Goal: Task Accomplishment & Management: Use online tool/utility

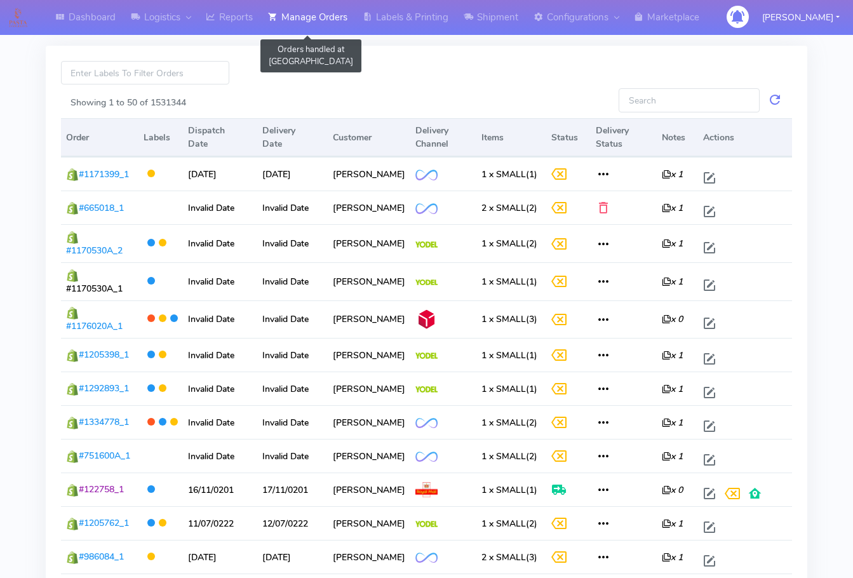
click at [310, 15] on link "Manage Orders" at bounding box center [307, 17] width 95 height 35
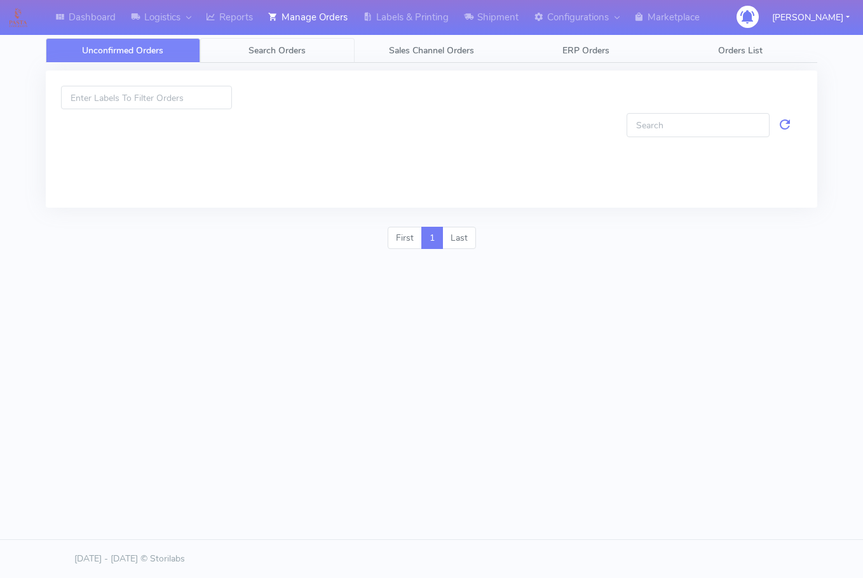
click at [279, 47] on span "Search Orders" at bounding box center [276, 50] width 57 height 12
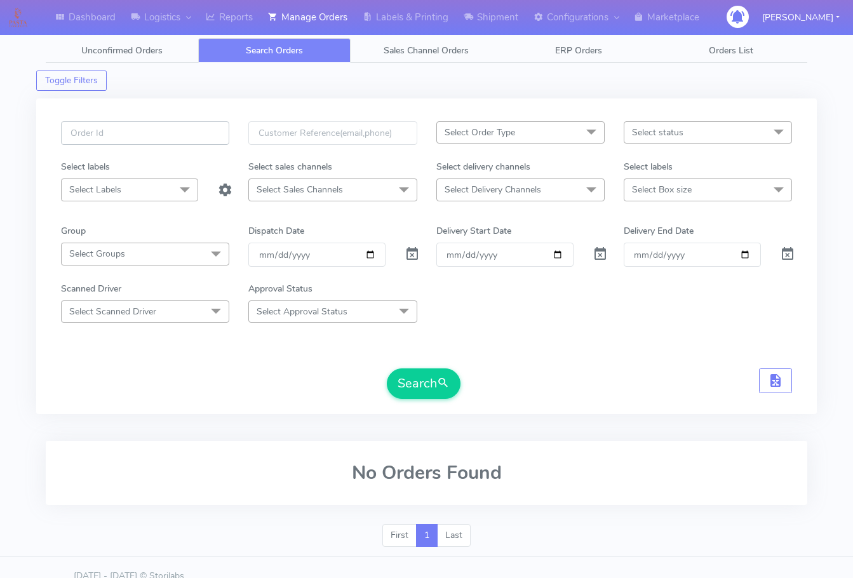
click at [124, 134] on input "text" at bounding box center [145, 133] width 168 height 24
paste input "1617437"
type input "1617437"
click at [403, 245] on div at bounding box center [410, 255] width 31 height 24
click at [412, 255] on span at bounding box center [412, 257] width 15 height 12
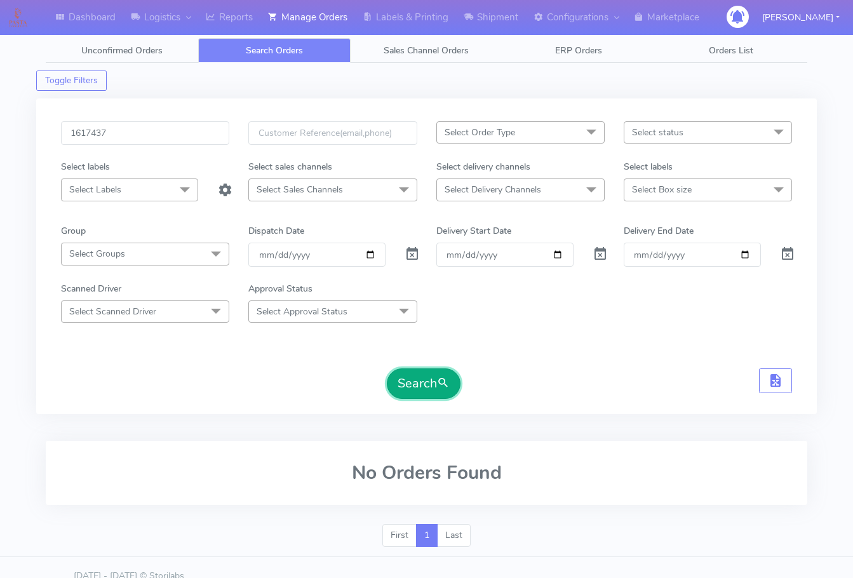
click at [417, 382] on button "Search" at bounding box center [424, 383] width 74 height 30
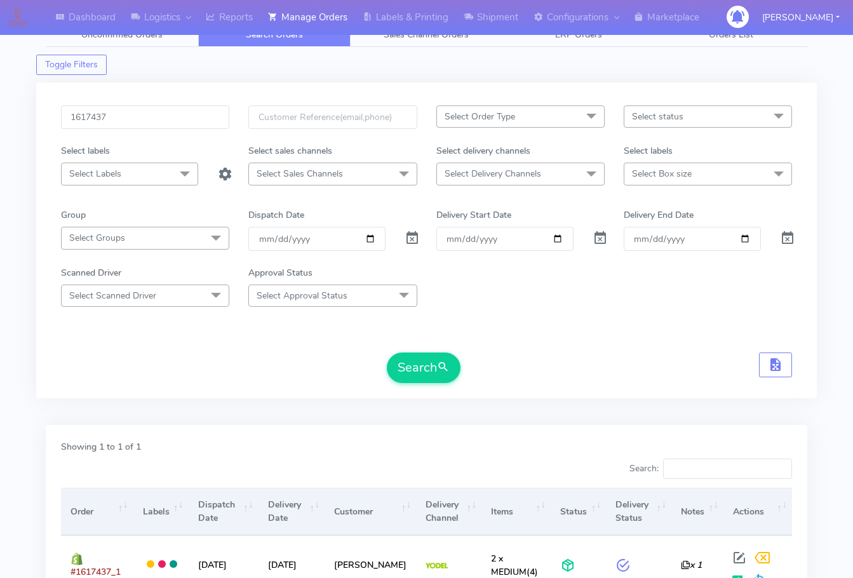
scroll to position [13, 0]
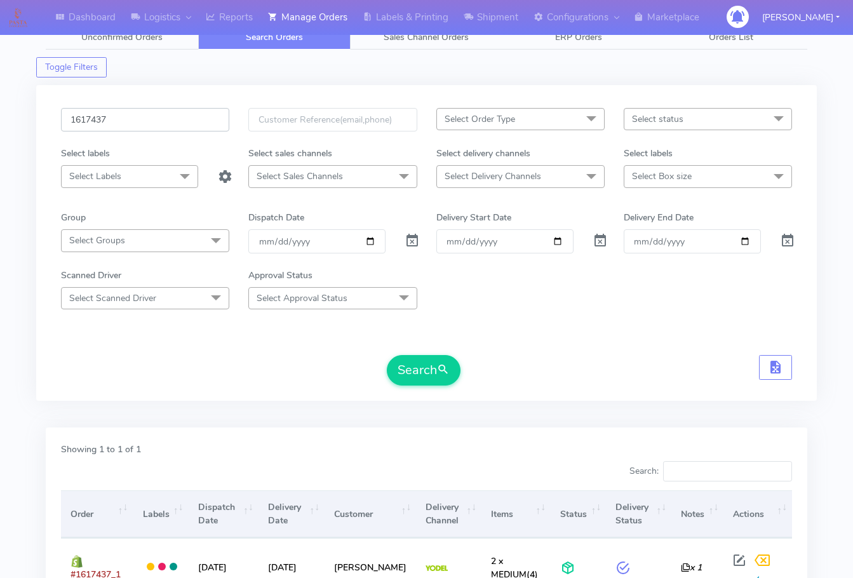
drag, startPoint x: 139, startPoint y: 120, endPoint x: 154, endPoint y: 149, distance: 32.7
click at [138, 120] on input "1617437" at bounding box center [145, 120] width 168 height 24
paste input "084"
type input "1617084"
click at [421, 385] on button "Search" at bounding box center [424, 370] width 74 height 30
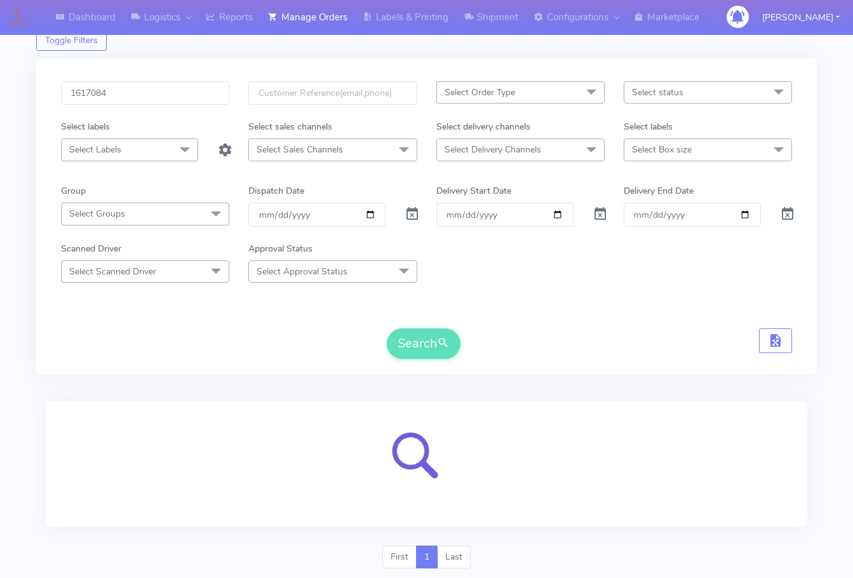
scroll to position [79, 0]
